Goal: Task Accomplishment & Management: Manage account settings

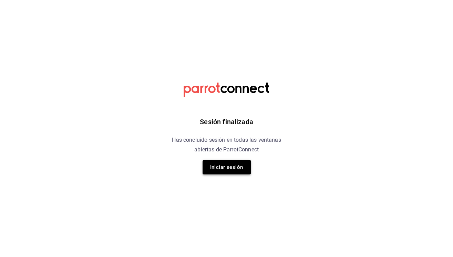
click at [238, 170] on button "Iniciar sesión" at bounding box center [226, 167] width 48 height 14
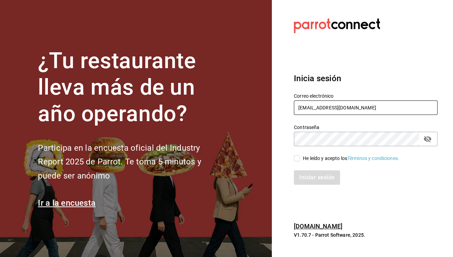
type input "pacogonzalezcontacto@gmail.com"
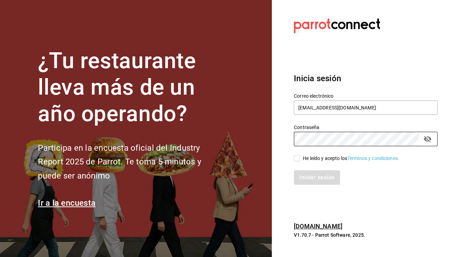
click at [296, 161] on input "He leído y acepto los Términos y condiciones." at bounding box center [297, 158] width 6 height 6
checkbox input "true"
click at [307, 185] on div "Inicia sesión Correo electrónico pacogonzalezcontacto@gmail.com Contraseña Cont…" at bounding box center [365, 128] width 142 height 129
click at [313, 177] on button "Iniciar sesión" at bounding box center [317, 177] width 47 height 14
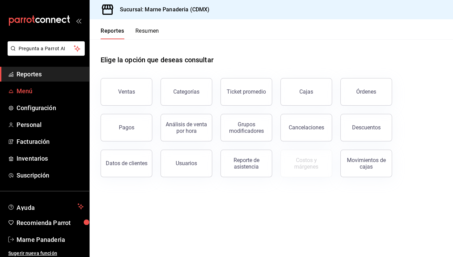
click at [28, 92] on span "Menú" at bounding box center [50, 90] width 67 height 9
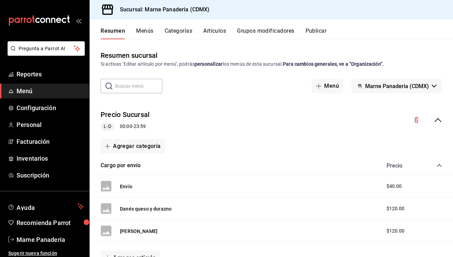
click at [121, 83] on input "text" at bounding box center [138, 86] width 47 height 14
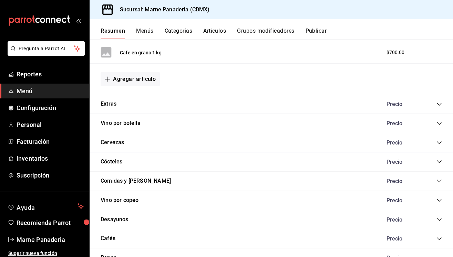
scroll to position [533, 0]
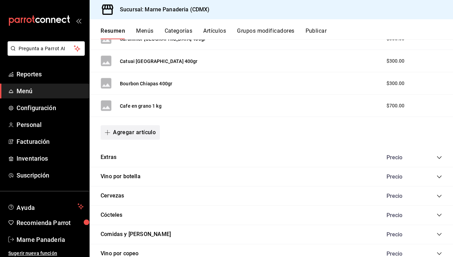
click at [118, 134] on button "Agregar artículo" at bounding box center [129, 132] width 59 height 14
click at [121, 167] on li "Artículo nuevo" at bounding box center [127, 166] width 54 height 17
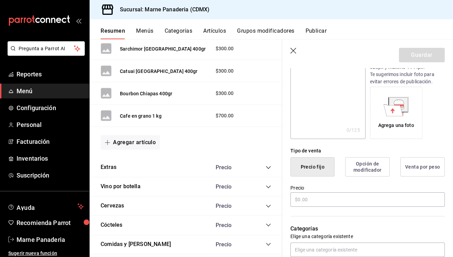
scroll to position [98, 0]
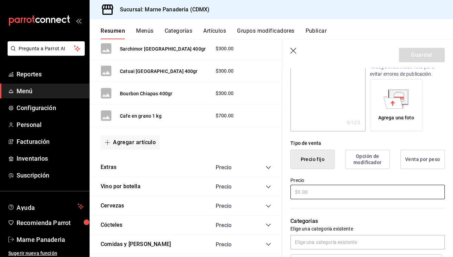
type input "Ensalada verde"
click at [333, 192] on input "text" at bounding box center [367, 192] width 154 height 14
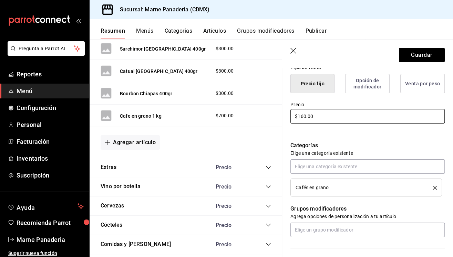
scroll to position [181, 0]
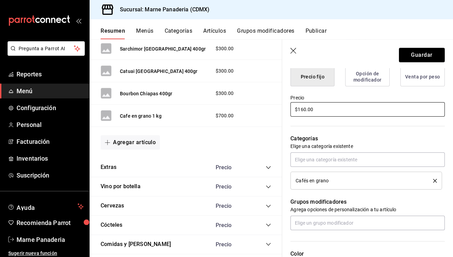
type input "$160.00"
click at [337, 180] on div "Cafés en grano" at bounding box center [358, 180] width 127 height 5
click at [434, 180] on icon "delete" at bounding box center [435, 181] width 4 height 4
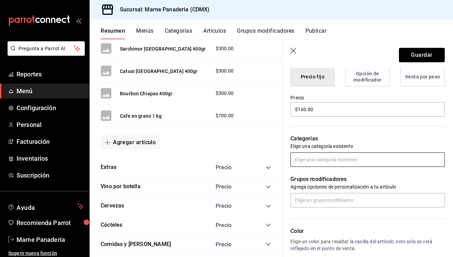
click at [330, 161] on input "text" at bounding box center [367, 159] width 154 height 14
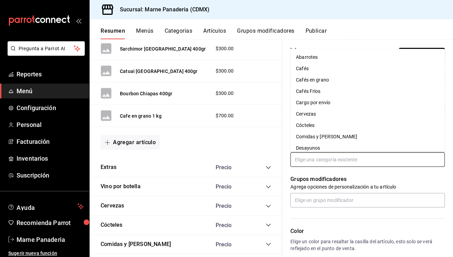
click at [319, 137] on li "Comidas y Cenas" at bounding box center [367, 136] width 154 height 11
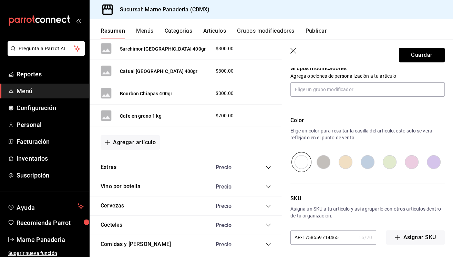
scroll to position [314, 0]
click at [425, 55] on button "Guardar" at bounding box center [421, 55] width 46 height 14
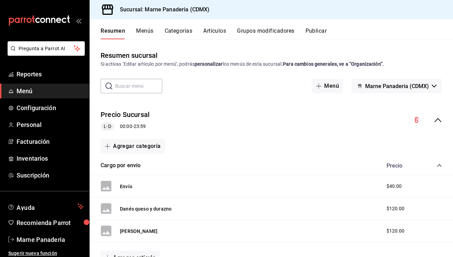
click at [147, 87] on input "text" at bounding box center [138, 86] width 47 height 14
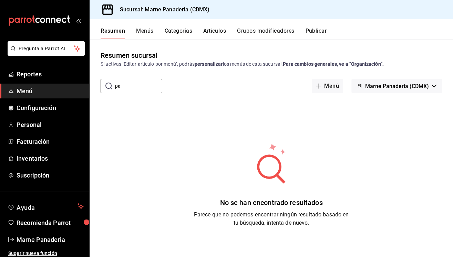
type input "p"
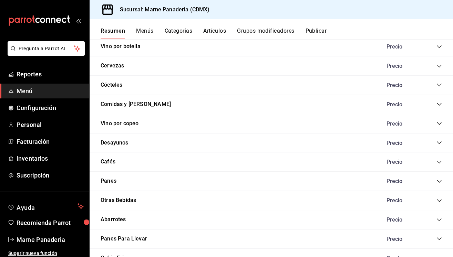
scroll to position [662, 0]
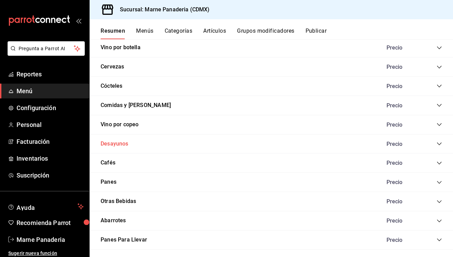
click at [121, 140] on button "Desayunos" at bounding box center [114, 144] width 28 height 8
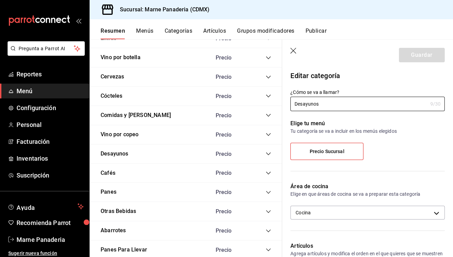
click at [269, 152] on icon "collapse-category-row" at bounding box center [268, 153] width 4 height 3
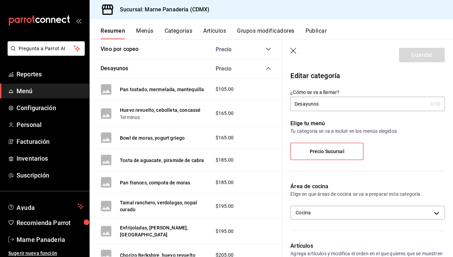
scroll to position [749, 0]
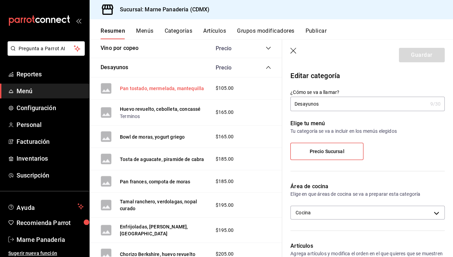
click at [157, 85] on button "Pan tostado, mermelada, mantequilla" at bounding box center [162, 88] width 84 height 7
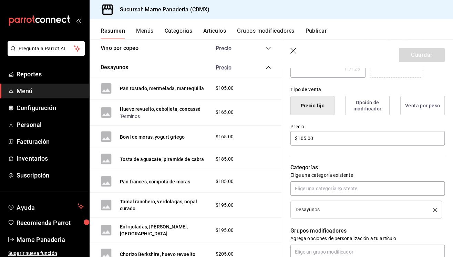
scroll to position [133, 0]
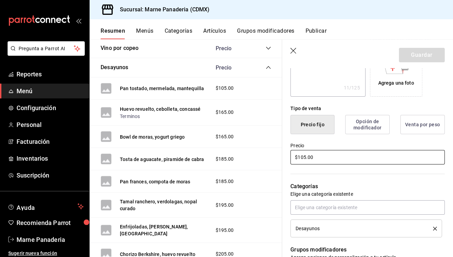
click at [320, 158] on input "$105.00" at bounding box center [367, 157] width 154 height 14
type textarea "x"
type input "$10.00"
type textarea "x"
type input "$1.00"
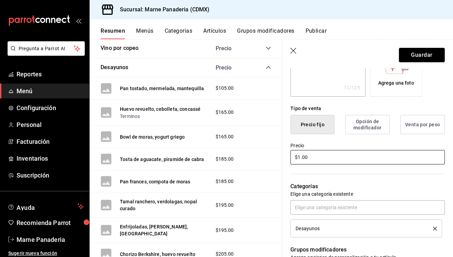
type textarea "x"
type input "$12.00"
type textarea "x"
type input "$120.00"
click at [417, 54] on button "Guardar" at bounding box center [421, 55] width 46 height 14
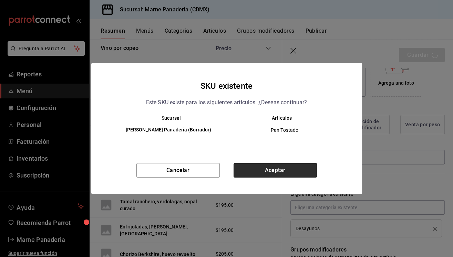
click at [276, 170] on button "Aceptar" at bounding box center [274, 170] width 83 height 14
type textarea "x"
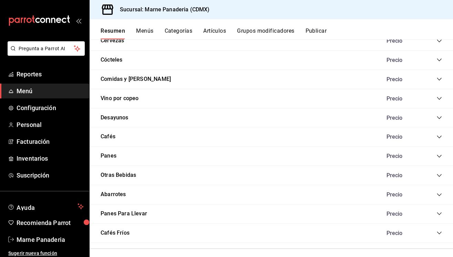
scroll to position [681, 0]
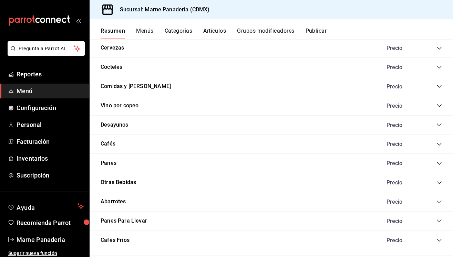
click at [440, 122] on icon "collapse-category-row" at bounding box center [439, 125] width 6 height 6
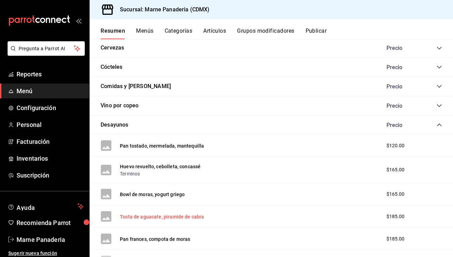
click at [162, 213] on button "Tosta de aguacate, piramide de cabra" at bounding box center [162, 216] width 84 height 7
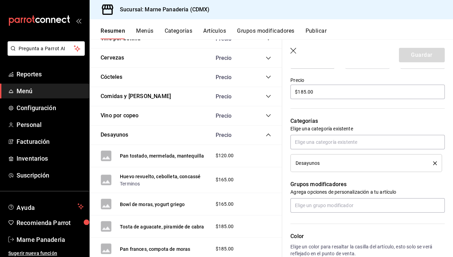
scroll to position [193, 0]
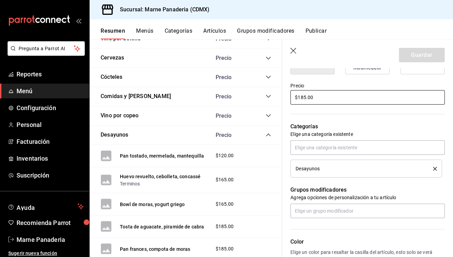
click at [304, 96] on input "$185.00" at bounding box center [367, 97] width 154 height 14
type textarea "x"
type input "$15.00"
type textarea "x"
type input "$195.00"
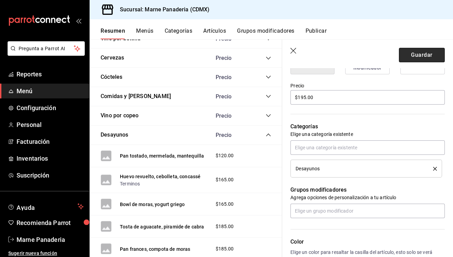
click at [420, 52] on button "Guardar" at bounding box center [421, 55] width 46 height 14
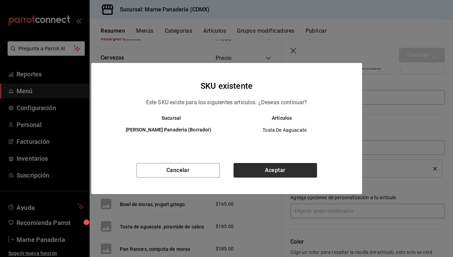
click at [275, 169] on button "Aceptar" at bounding box center [274, 170] width 83 height 14
type textarea "x"
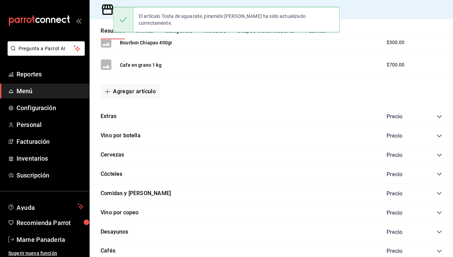
scroll to position [585, 0]
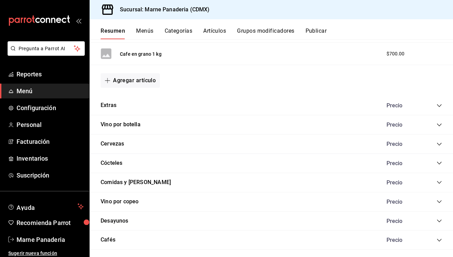
click at [439, 220] on icon "collapse-category-row" at bounding box center [438, 221] width 4 height 3
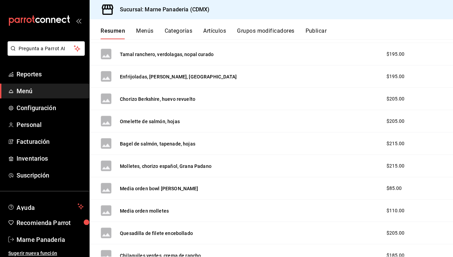
scroll to position [896, 0]
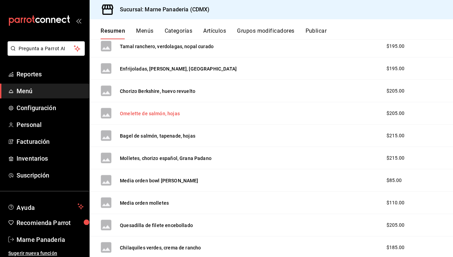
click at [144, 110] on button "Omelette de salmón, hojas" at bounding box center [150, 113] width 60 height 7
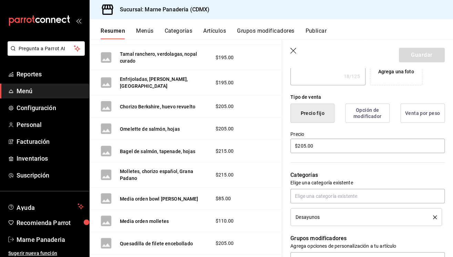
scroll to position [148, 0]
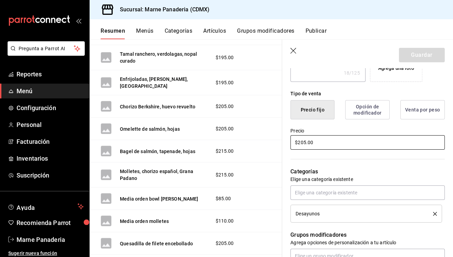
click at [302, 141] on input "$205.00" at bounding box center [367, 142] width 154 height 14
type textarea "x"
type input "$25.00"
type textarea "x"
type input "$235.00"
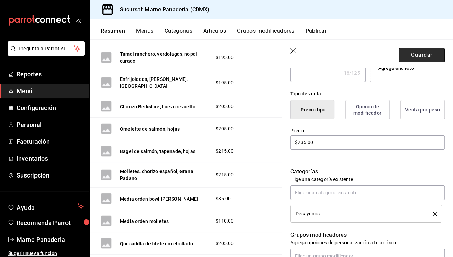
click at [415, 52] on button "Guardar" at bounding box center [421, 55] width 46 height 14
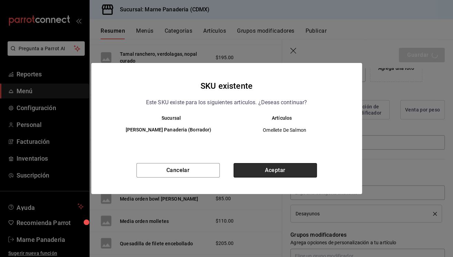
click at [244, 168] on button "Aceptar" at bounding box center [274, 170] width 83 height 14
type textarea "x"
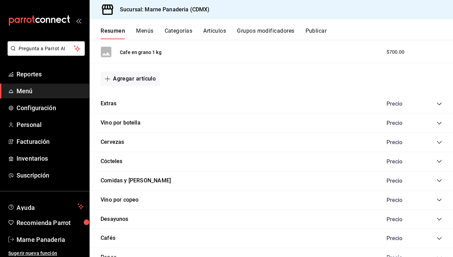
scroll to position [627, 0]
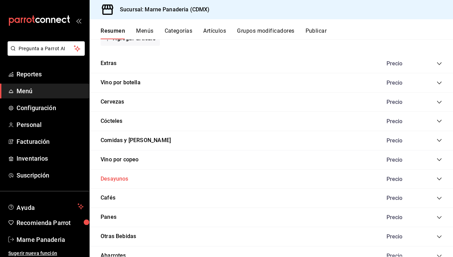
click at [113, 176] on button "Desayunos" at bounding box center [114, 179] width 28 height 8
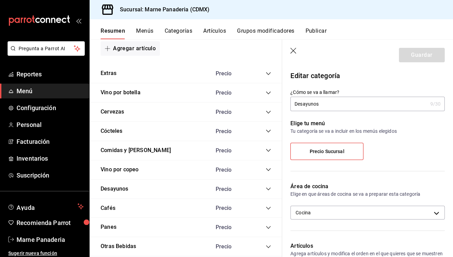
click at [269, 186] on icon "collapse-category-row" at bounding box center [268, 189] width 6 height 6
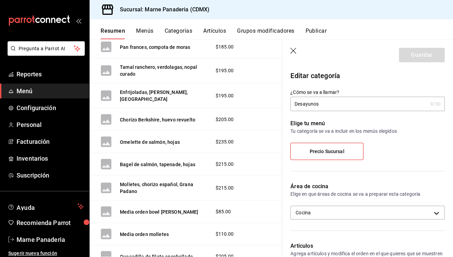
scroll to position [904, 0]
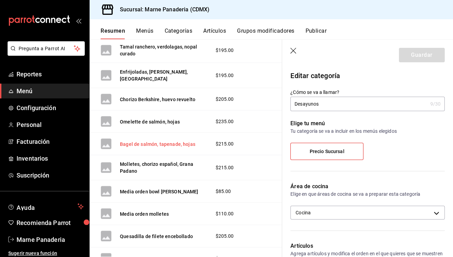
click at [169, 141] on button "Bagel de salmón, tapenade, hojas" at bounding box center [157, 144] width 75 height 7
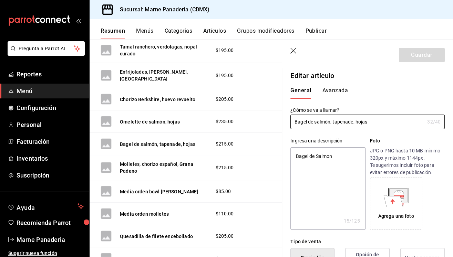
type textarea "x"
type input "$215.00"
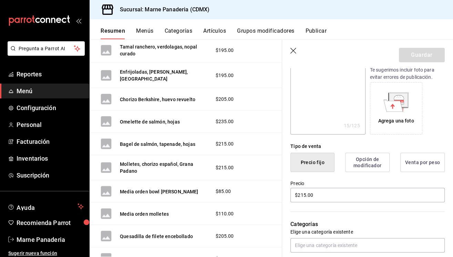
scroll to position [124, 0]
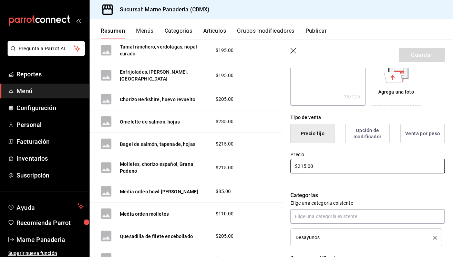
click at [303, 166] on input "$215.00" at bounding box center [367, 166] width 154 height 14
type textarea "x"
type input "$25.00"
type textarea "x"
type input "$265.00"
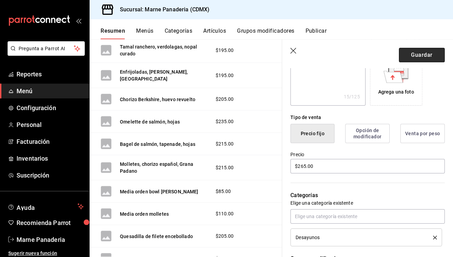
click at [417, 55] on button "Guardar" at bounding box center [421, 55] width 46 height 14
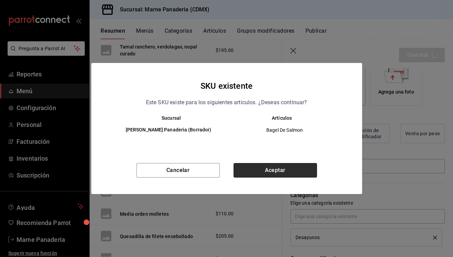
click at [293, 169] on button "Aceptar" at bounding box center [274, 170] width 83 height 14
type textarea "x"
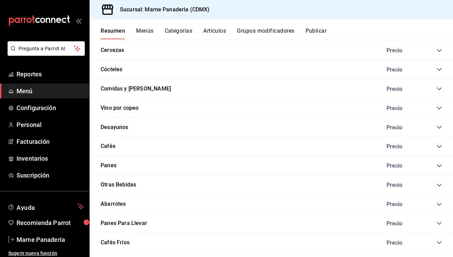
scroll to position [685, 0]
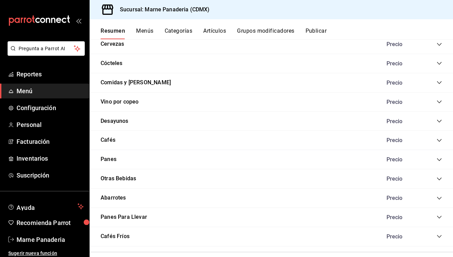
click at [437, 118] on icon "collapse-category-row" at bounding box center [439, 121] width 6 height 6
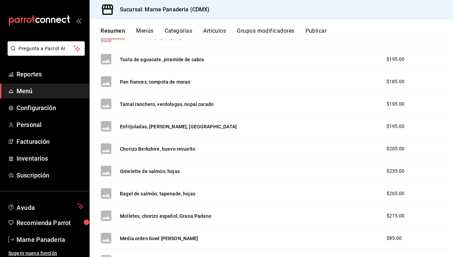
scroll to position [839, 0]
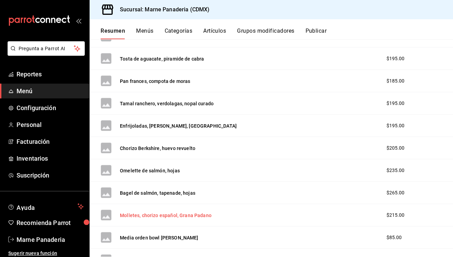
click at [179, 212] on button "Molletes, chorizo español, Grana Padano" at bounding box center [166, 215] width 92 height 7
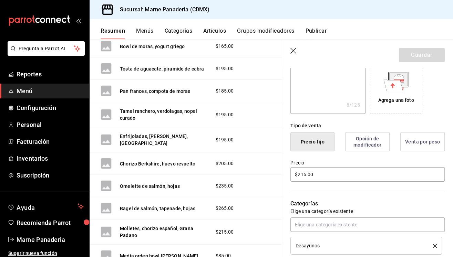
scroll to position [170, 0]
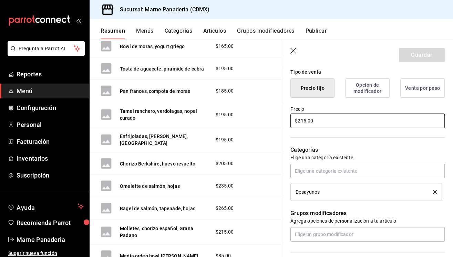
click at [302, 117] on input "$215.00" at bounding box center [367, 121] width 154 height 14
type textarea "x"
type input "$25.00"
type textarea "x"
type input "$235.00"
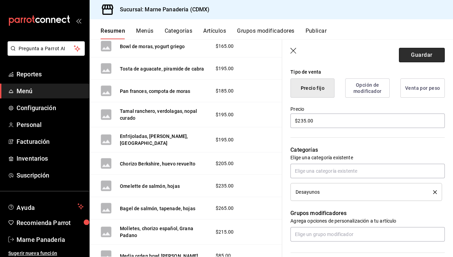
click at [413, 55] on button "Guardar" at bounding box center [421, 55] width 46 height 14
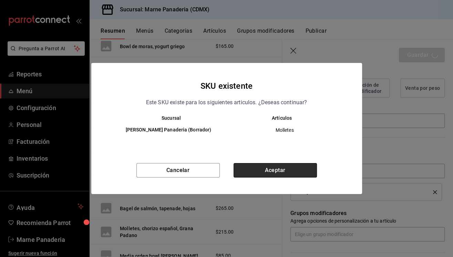
click at [307, 166] on button "Aceptar" at bounding box center [274, 170] width 83 height 14
type textarea "x"
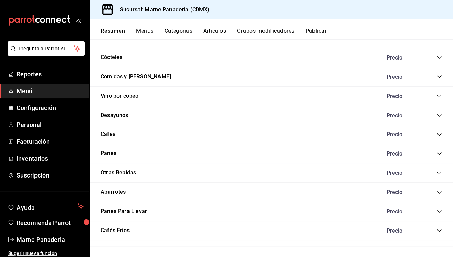
scroll to position [691, 0]
click at [438, 74] on icon "collapse-category-row" at bounding box center [439, 77] width 6 height 6
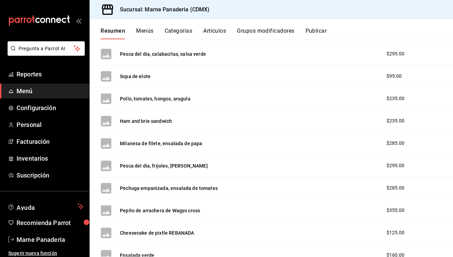
scroll to position [847, 0]
click at [154, 117] on button "Ham and brie sandwich" at bounding box center [146, 120] width 52 height 7
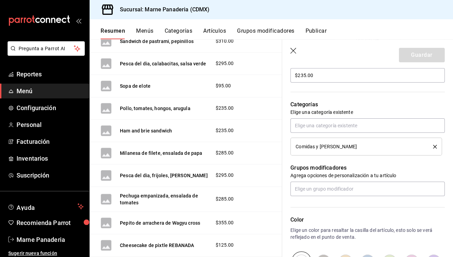
scroll to position [202, 0]
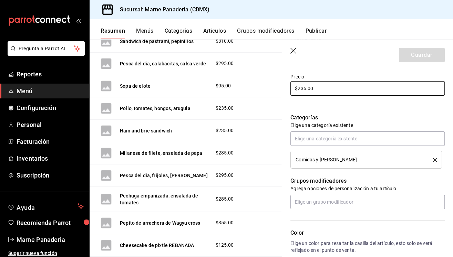
click at [306, 87] on input "$235.00" at bounding box center [367, 88] width 154 height 14
type input "$280.00"
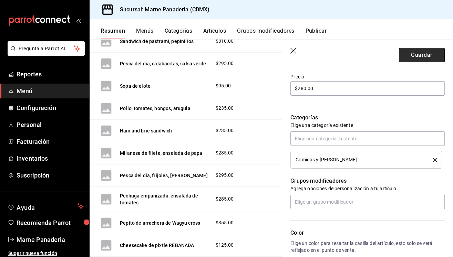
click at [415, 56] on button "Guardar" at bounding box center [421, 55] width 46 height 14
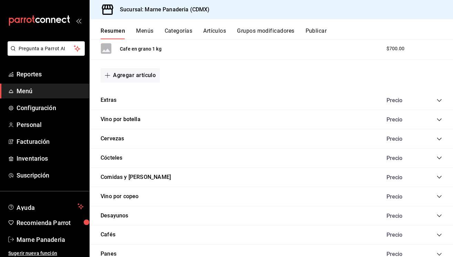
scroll to position [627, 0]
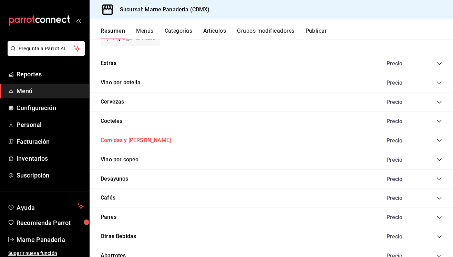
click at [128, 138] on button "Comidas y Cenas" at bounding box center [135, 141] width 70 height 8
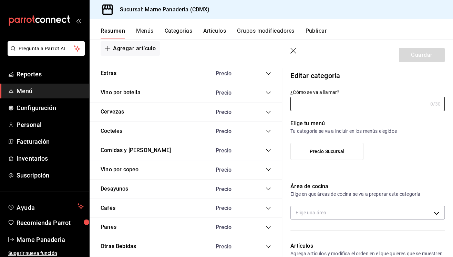
type input "Comidas y Cenas"
type input "c8105190-1acc-4f0e-af0a-e95141c0617a"
type input "1718381470542"
click at [269, 149] on icon "collapse-category-row" at bounding box center [268, 150] width 4 height 3
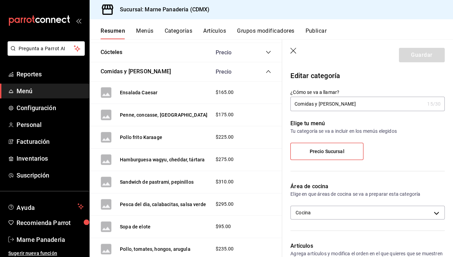
scroll to position [741, 0]
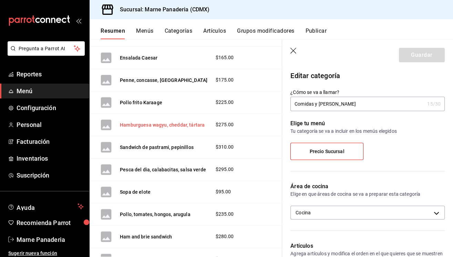
click at [166, 121] on button "Hamburguesa wagyu, cheddar, tártara" at bounding box center [162, 124] width 85 height 7
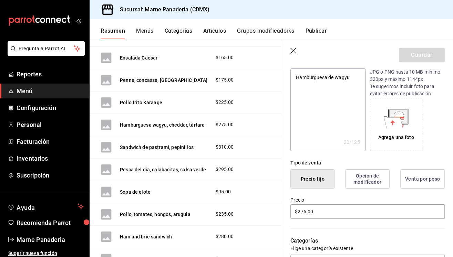
scroll to position [124, 0]
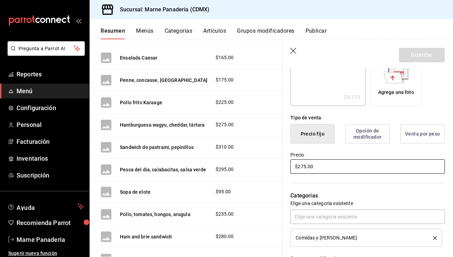
click at [302, 162] on input "$275.00" at bounding box center [367, 166] width 154 height 14
type textarea "x"
type input "$25.00"
type textarea "x"
type input "$285.00"
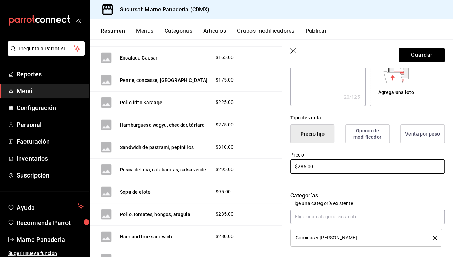
type textarea "x"
type input "$285.00"
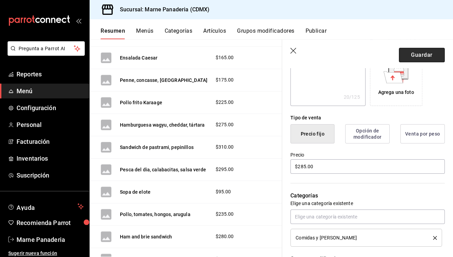
click at [411, 53] on button "Guardar" at bounding box center [421, 55] width 46 height 14
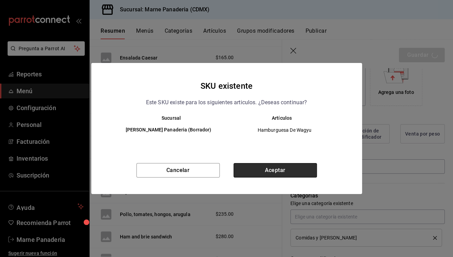
click at [257, 167] on button "Aceptar" at bounding box center [274, 170] width 83 height 14
type textarea "x"
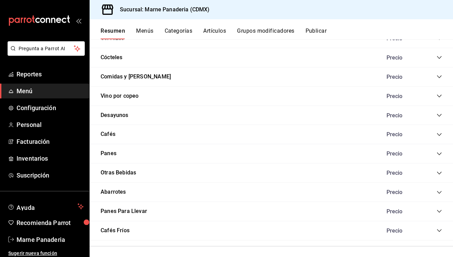
scroll to position [691, 0]
click at [127, 74] on button "Comidas y Cenas" at bounding box center [135, 77] width 70 height 8
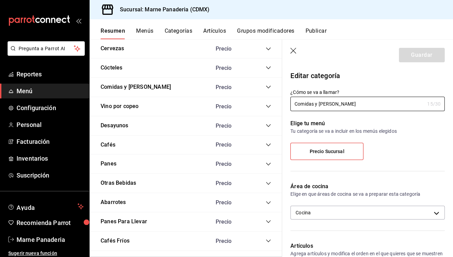
click at [269, 86] on icon "collapse-category-row" at bounding box center [268, 87] width 4 height 3
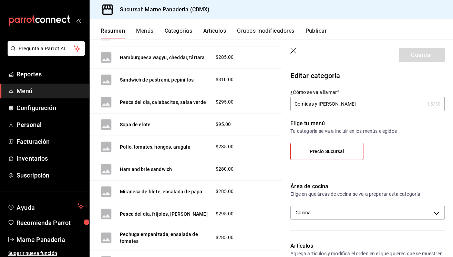
scroll to position [808, 0]
click at [160, 77] on button "Sandwich de pastrami, pepinillos" at bounding box center [157, 80] width 74 height 7
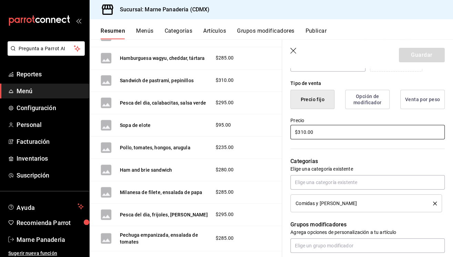
scroll to position [159, 0]
click at [302, 131] on input "$310.00" at bounding box center [367, 132] width 154 height 14
type textarea "x"
type input "$30.00"
type textarea "x"
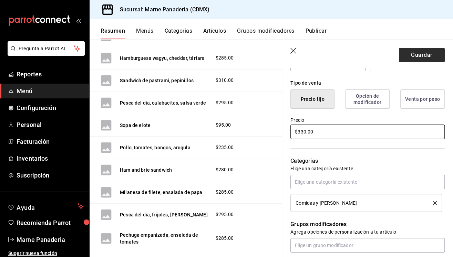
type input "$330.00"
click at [413, 54] on button "Guardar" at bounding box center [421, 55] width 46 height 14
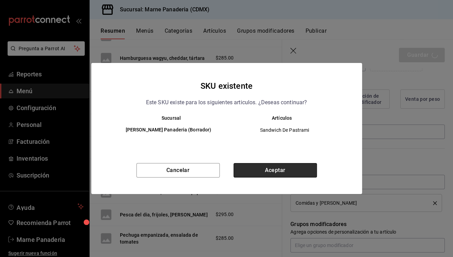
click at [278, 172] on button "Aceptar" at bounding box center [274, 170] width 83 height 14
type textarea "x"
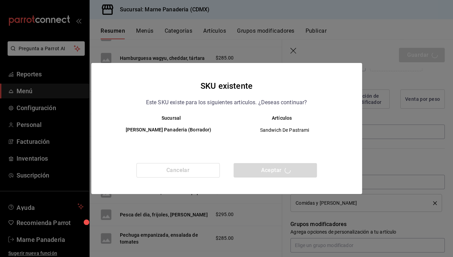
type textarea "x"
type input "AR-1758560033087"
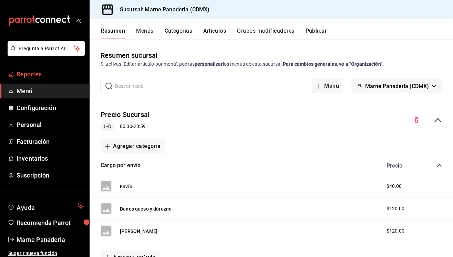
click at [52, 70] on span "Reportes" at bounding box center [50, 74] width 67 height 9
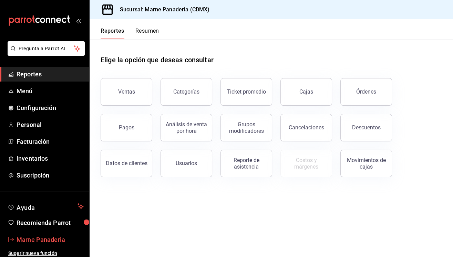
click at [39, 238] on span "Marne Panaderia" at bounding box center [50, 239] width 67 height 9
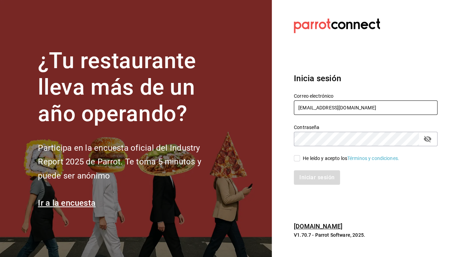
type input "admonmarnecdmx@gmail.com"
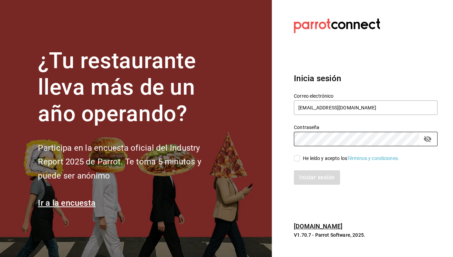
click at [299, 158] on input "He leído y acepto los Términos y condiciones." at bounding box center [297, 158] width 6 height 6
checkbox input "true"
click at [309, 178] on button "Iniciar sesión" at bounding box center [317, 177] width 47 height 14
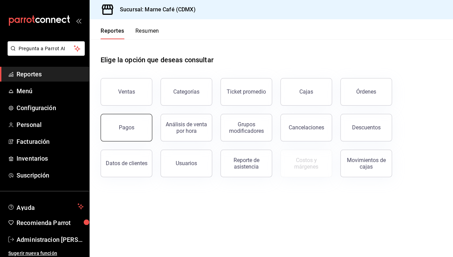
click at [128, 129] on div "Pagos" at bounding box center [126, 127] width 15 height 7
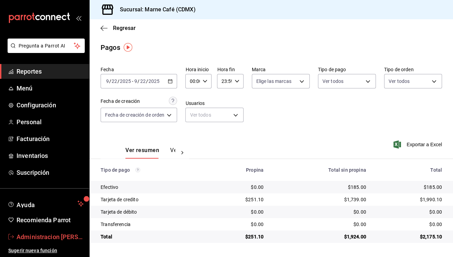
click at [31, 232] on span "Administracion [PERSON_NAME][GEOGRAPHIC_DATA]" at bounding box center [50, 236] width 67 height 9
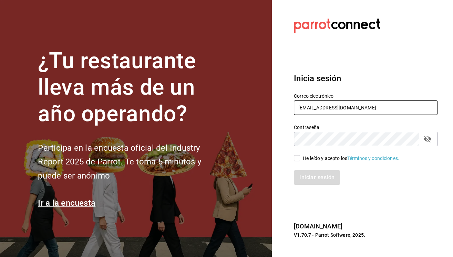
type input "[EMAIL_ADDRESS][DOMAIN_NAME]"
click at [298, 157] on input "He leído y acepto los Términos y condiciones." at bounding box center [297, 158] width 6 height 6
checkbox input "true"
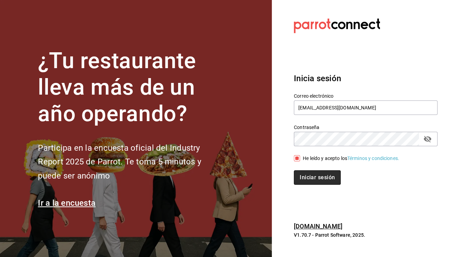
click at [307, 183] on button "Iniciar sesión" at bounding box center [317, 177] width 47 height 14
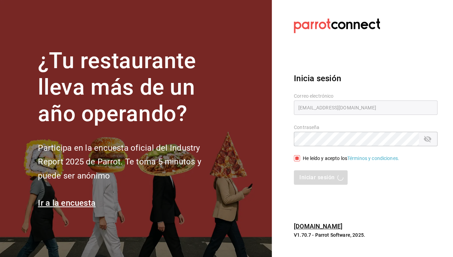
click at [372, 208] on section "Datos incorrectos. Verifica que tu Correo o Contraseña estén bien escritos. Ini…" at bounding box center [362, 128] width 181 height 257
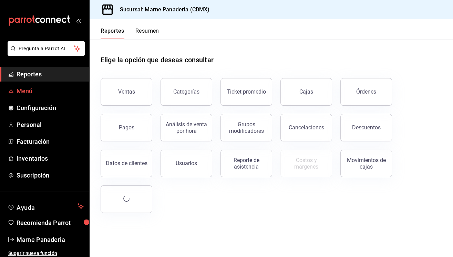
click at [23, 89] on span "Menú" at bounding box center [50, 90] width 67 height 9
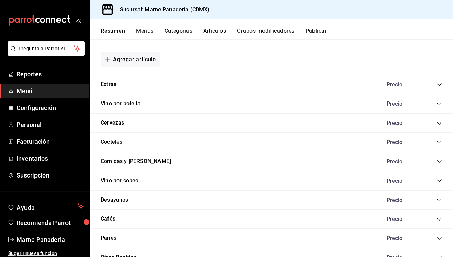
scroll to position [609, 0]
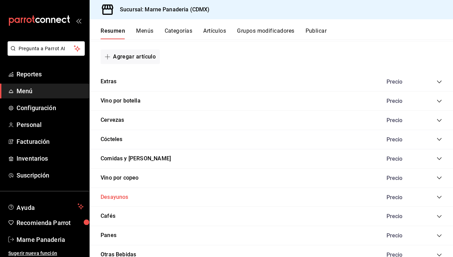
click at [115, 194] on button "Desayunos" at bounding box center [114, 197] width 28 height 8
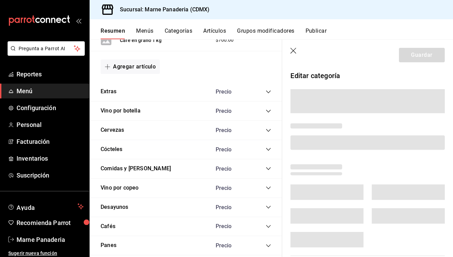
click at [268, 204] on icon "collapse-category-row" at bounding box center [268, 207] width 6 height 6
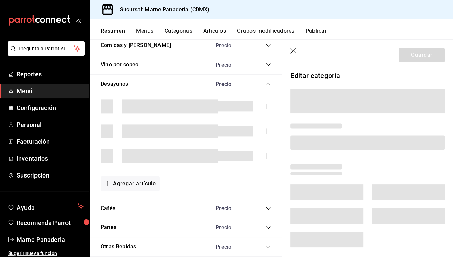
scroll to position [737, 0]
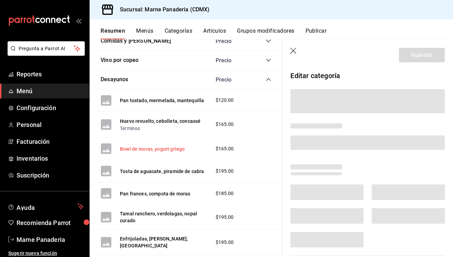
click at [176, 146] on button "Bowl de moras, yogurt griego" at bounding box center [152, 149] width 65 height 7
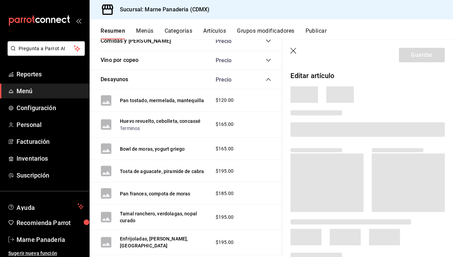
click at [405, 96] on div at bounding box center [367, 94] width 154 height 17
click at [362, 61] on header "Guardar" at bounding box center [367, 54] width 171 height 28
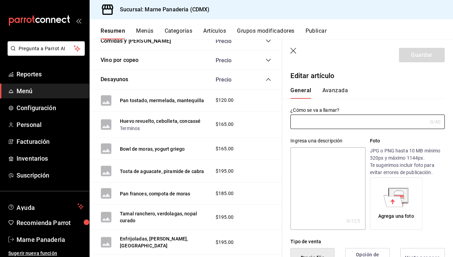
type input "Bowl de moras, yogurt griego"
type textarea "Bowl de Moras"
type textarea "x"
type input "$165.00"
type input "AR-1718381411236"
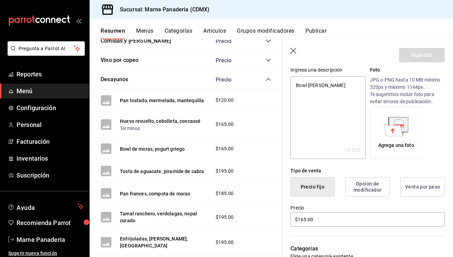
scroll to position [113, 0]
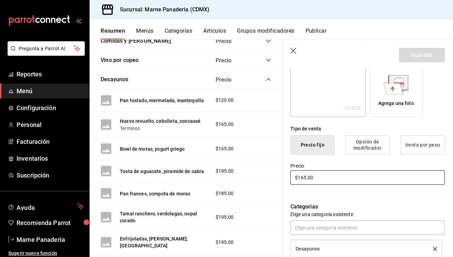
click at [304, 175] on input "$165.00" at bounding box center [367, 177] width 154 height 14
type textarea "x"
type input "$16.00"
type textarea "x"
type input "$1.00"
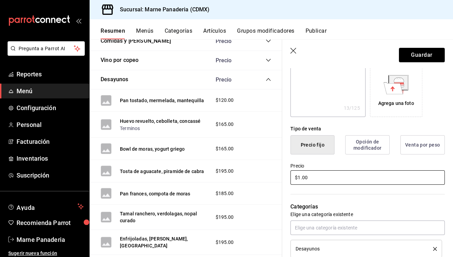
type textarea "x"
type input "$19.00"
type textarea "x"
type input "$190.00"
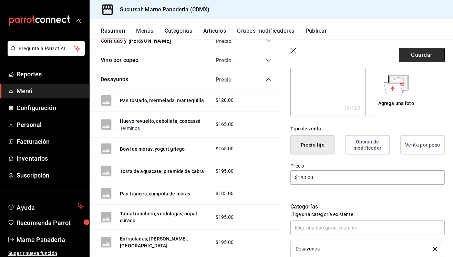
click at [412, 58] on button "Guardar" at bounding box center [421, 55] width 46 height 14
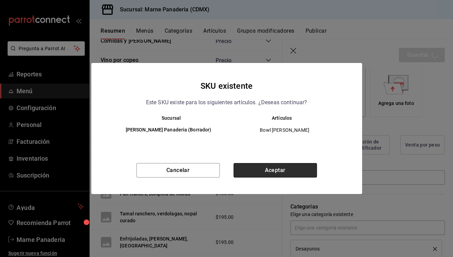
click at [269, 171] on button "Aceptar" at bounding box center [274, 170] width 83 height 14
type textarea "x"
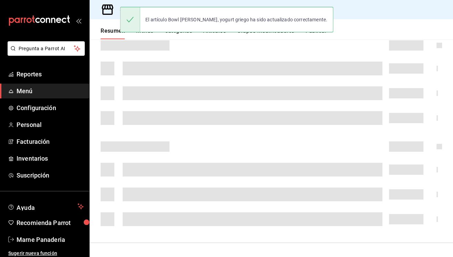
scroll to position [101, 0]
